Goal: Transaction & Acquisition: Purchase product/service

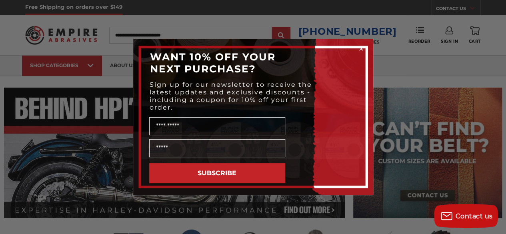
click at [361, 48] on icon "Close dialog" at bounding box center [360, 48] width 3 height 3
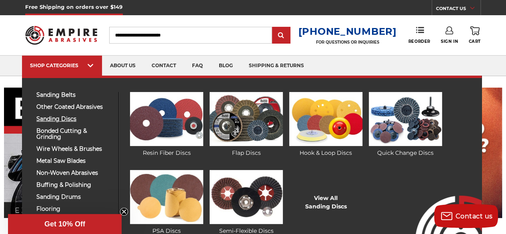
click at [53, 119] on span "sanding discs" at bounding box center [74, 119] width 76 height 6
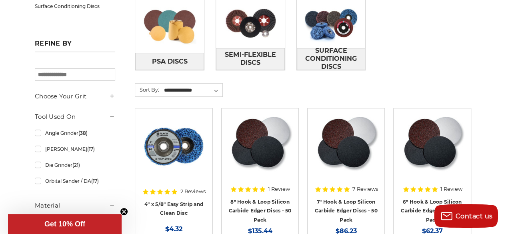
scroll to position [245, 0]
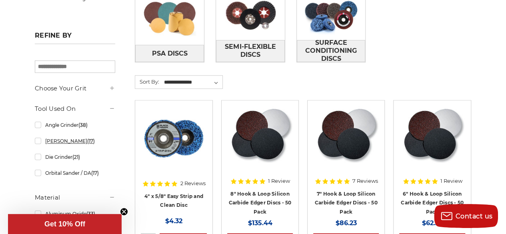
click at [40, 140] on link "[PERSON_NAME] (17)" at bounding box center [75, 141] width 80 height 14
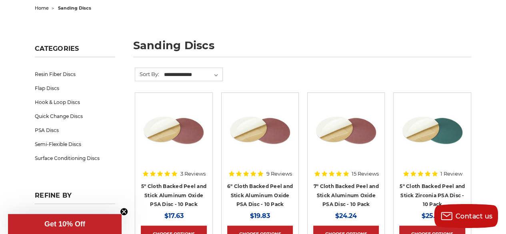
scroll to position [69, 0]
